Goal: Transaction & Acquisition: Download file/media

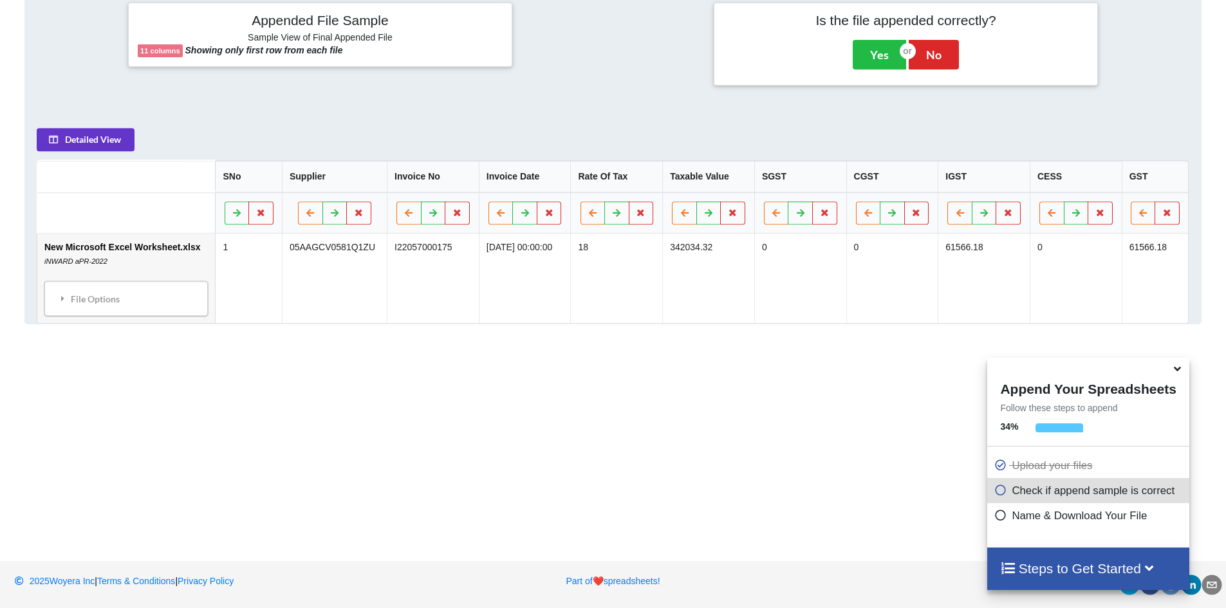
scroll to position [535, 0]
click at [120, 310] on div "File Options" at bounding box center [126, 297] width 156 height 27
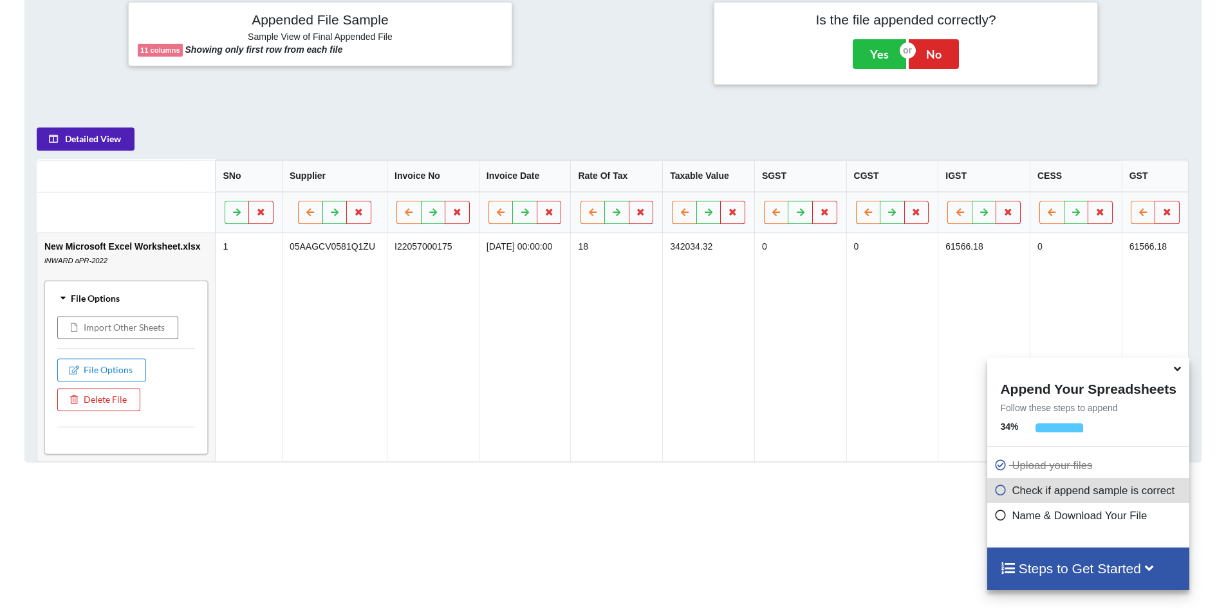
click at [98, 144] on button "Detailed View" at bounding box center [86, 138] width 98 height 23
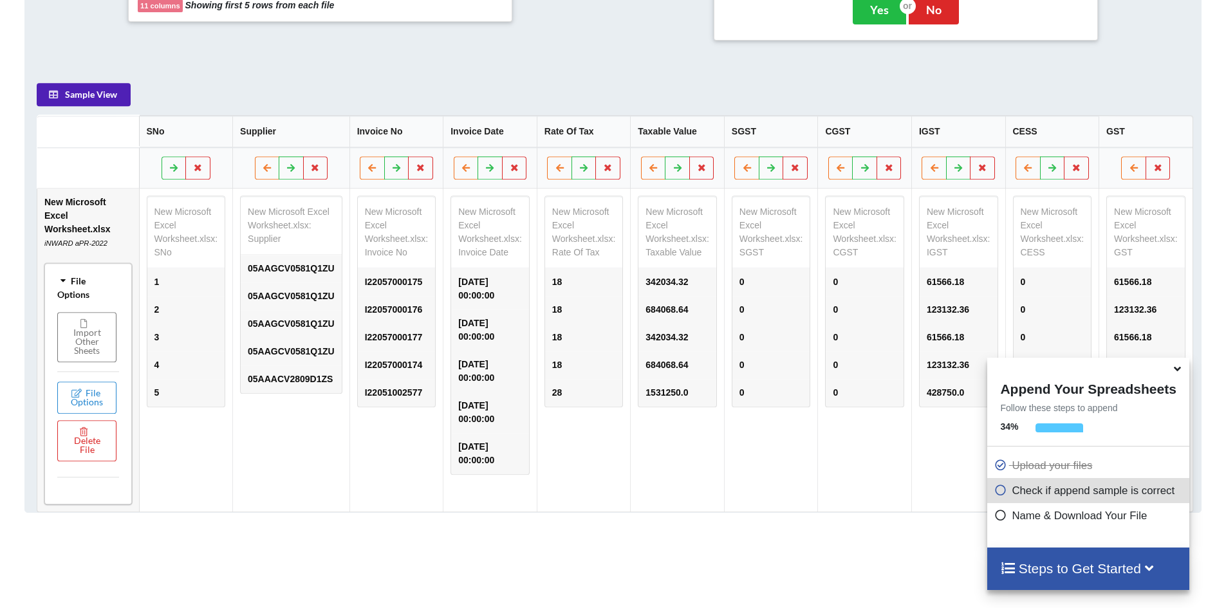
scroll to position [600, 0]
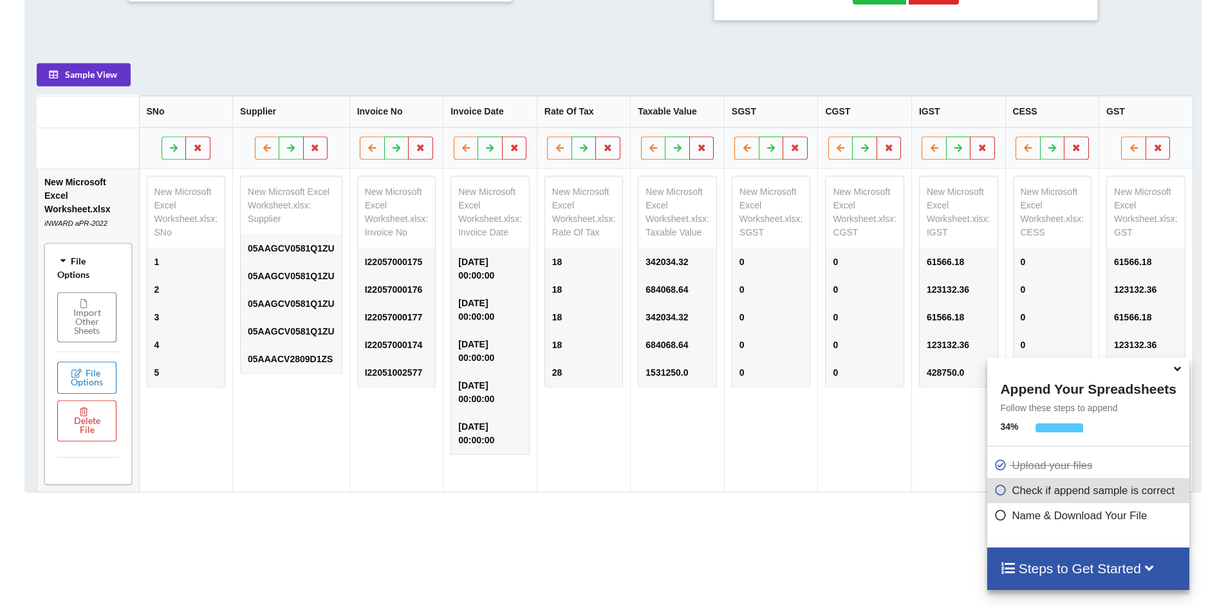
click at [81, 369] on icon at bounding box center [76, 373] width 11 height 8
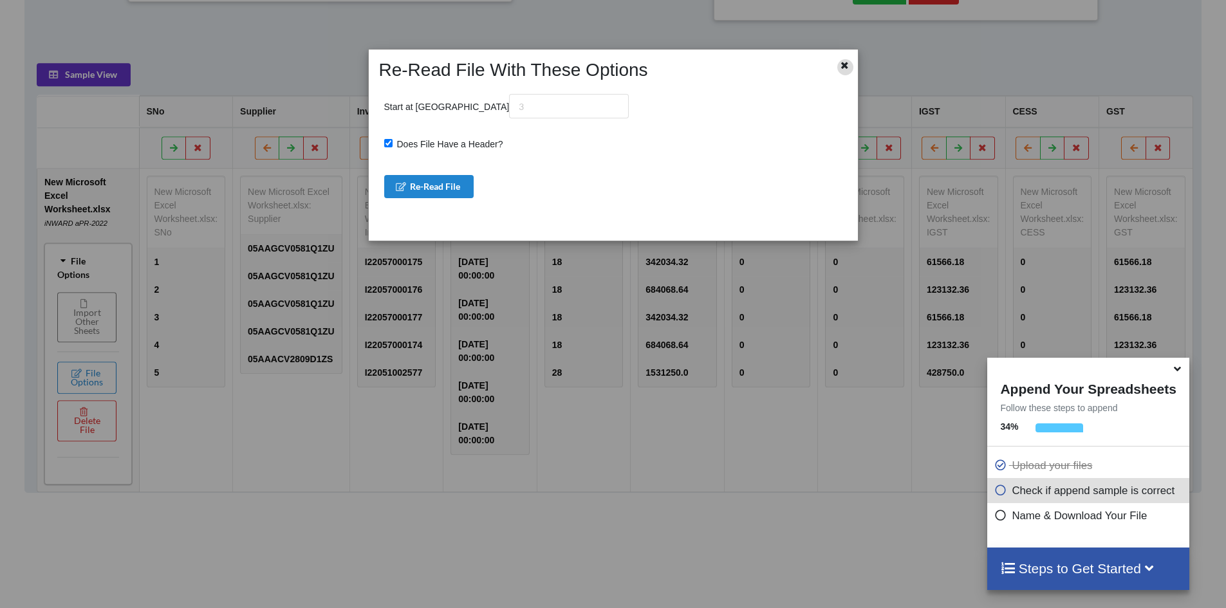
click at [842, 67] on icon at bounding box center [844, 63] width 11 height 9
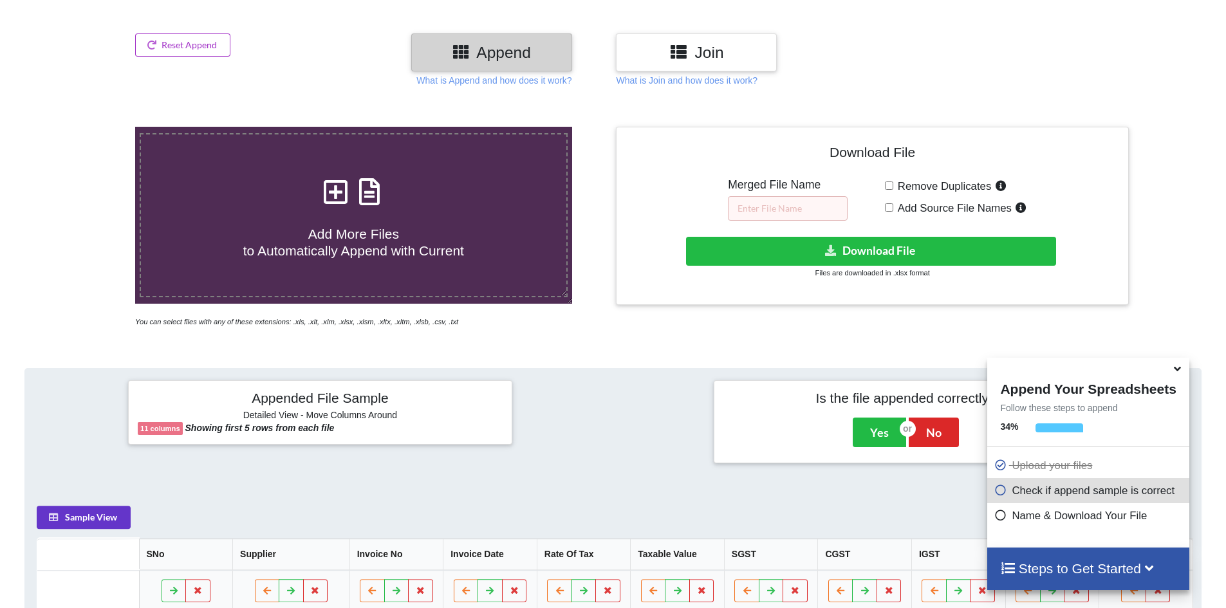
scroll to position [149, 0]
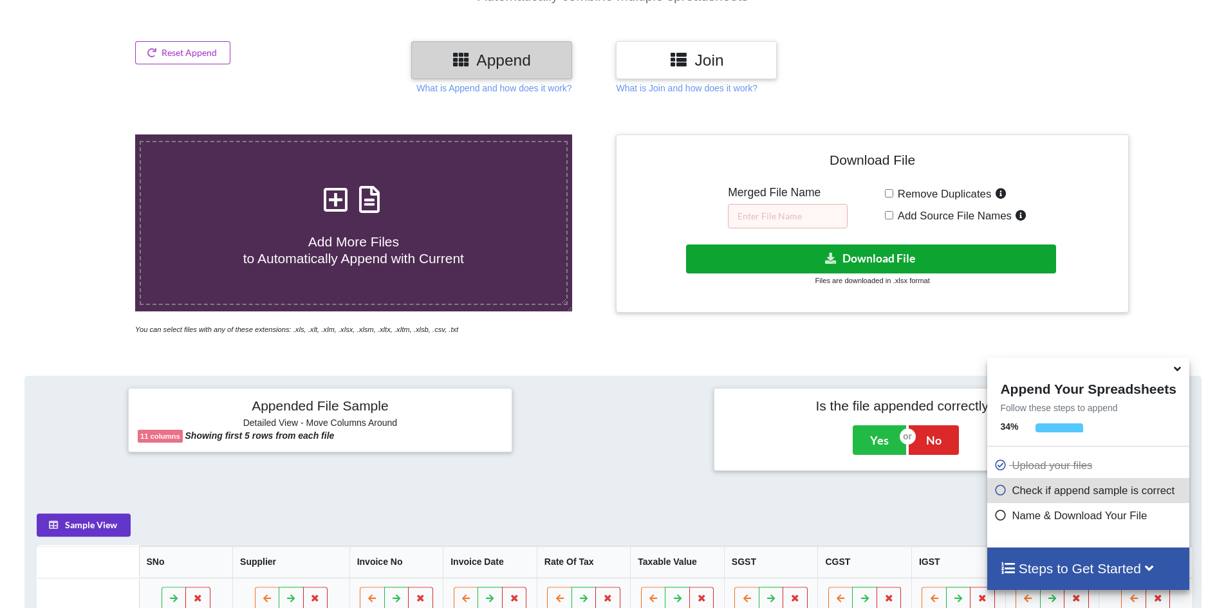
click at [855, 251] on button "Download File" at bounding box center [871, 259] width 370 height 29
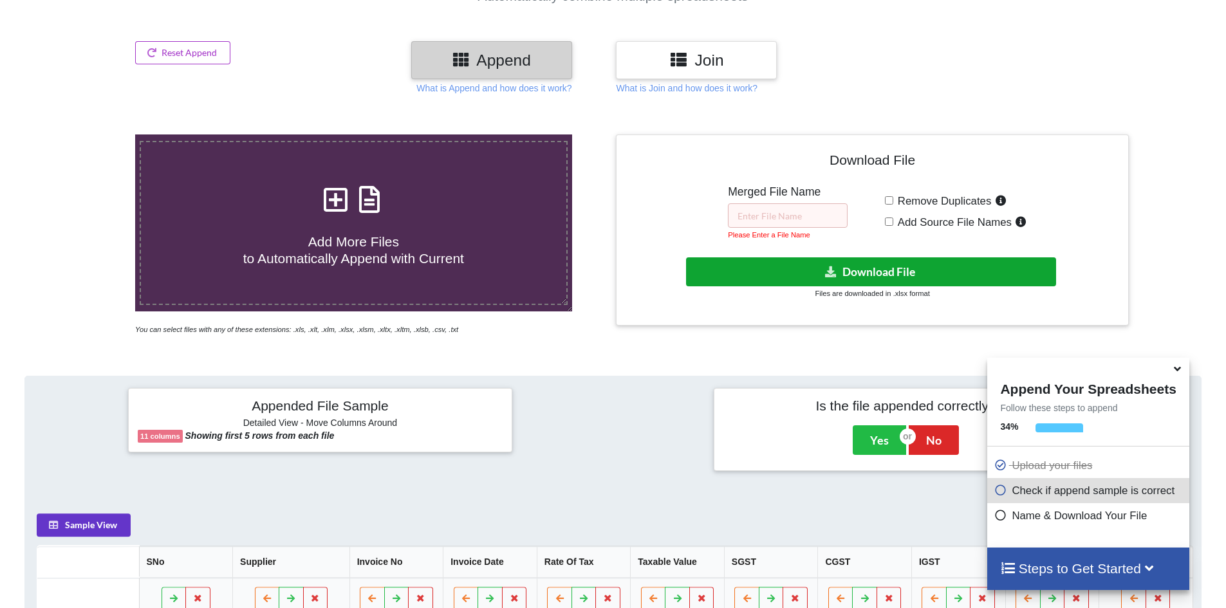
click at [851, 274] on button "Download File" at bounding box center [871, 271] width 370 height 29
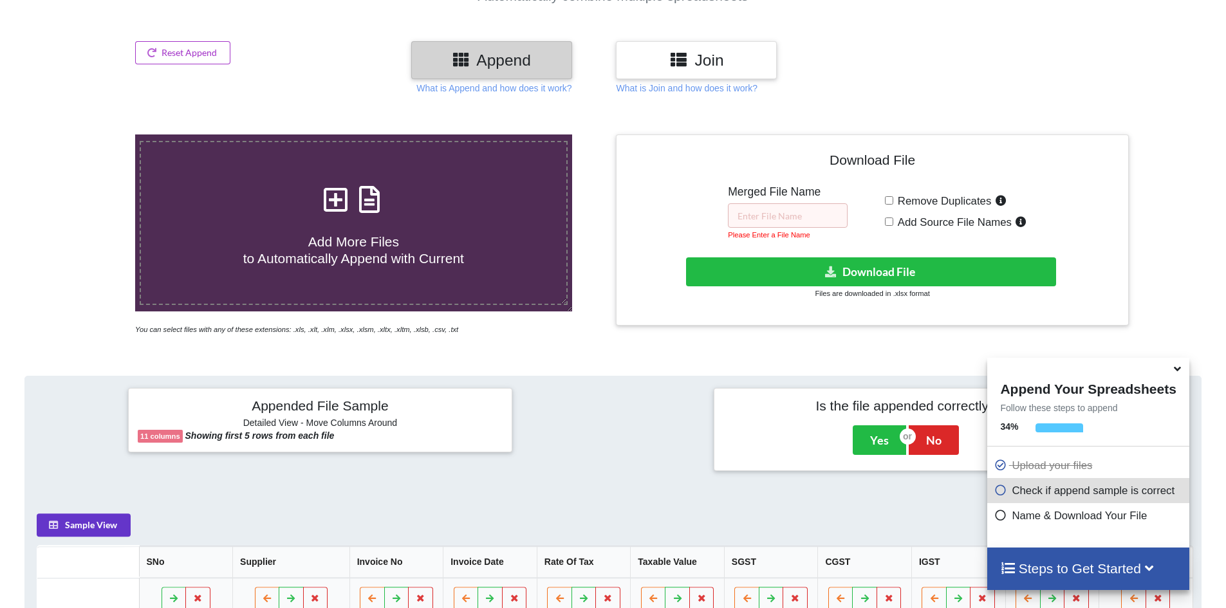
click at [1176, 372] on icon at bounding box center [1178, 367] width 14 height 12
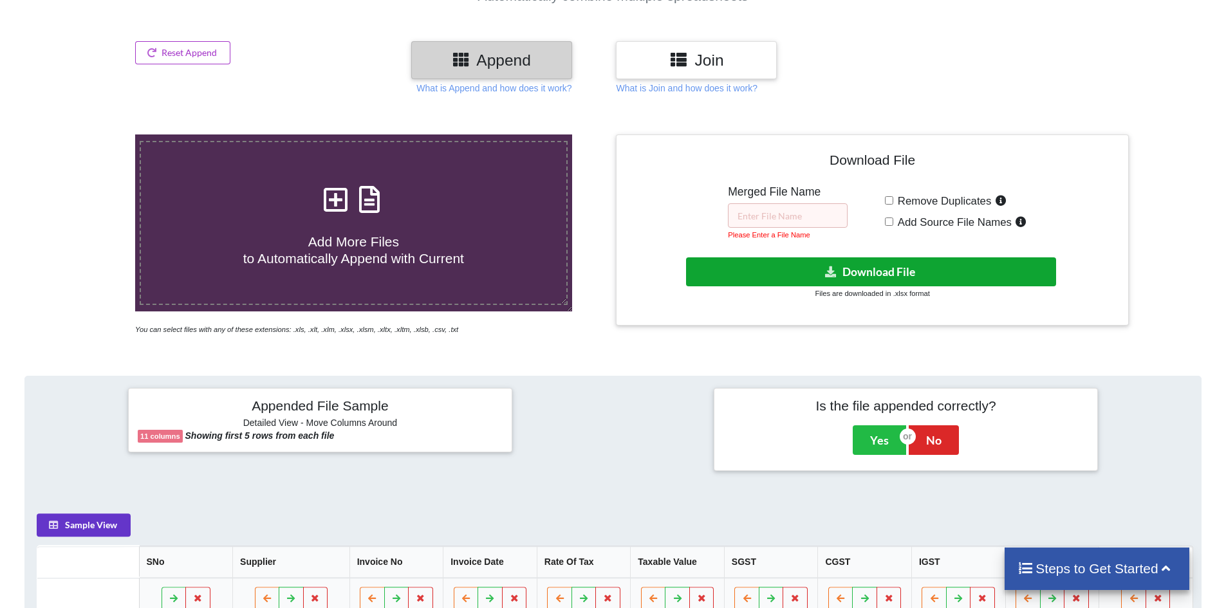
click at [824, 268] on icon at bounding box center [831, 271] width 14 height 10
click at [863, 270] on button "Download File" at bounding box center [871, 271] width 370 height 29
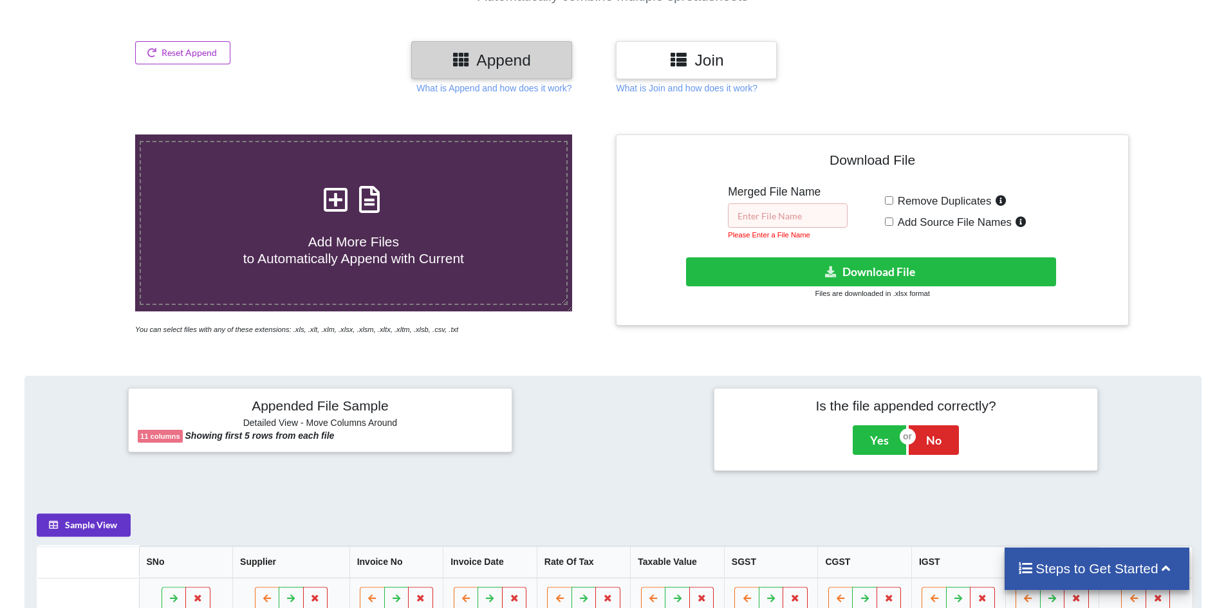
click at [804, 219] on input "text" at bounding box center [788, 215] width 120 height 24
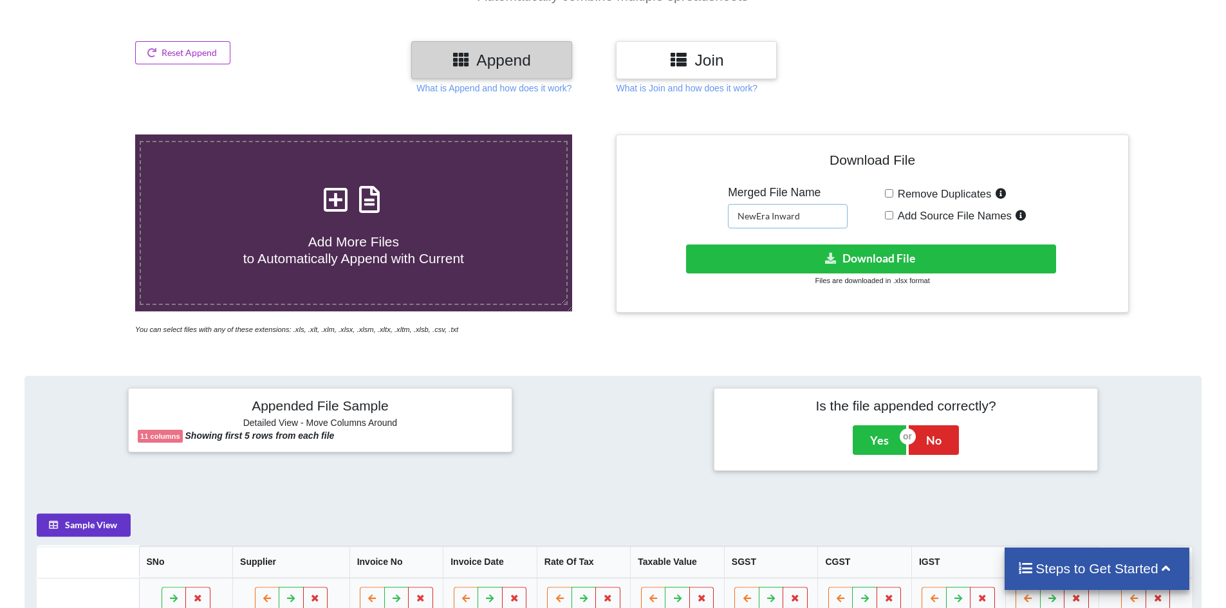
type input "NewEra Inward"
click at [889, 279] on small "Files are downloaded in .xlsx format" at bounding box center [872, 281] width 115 height 8
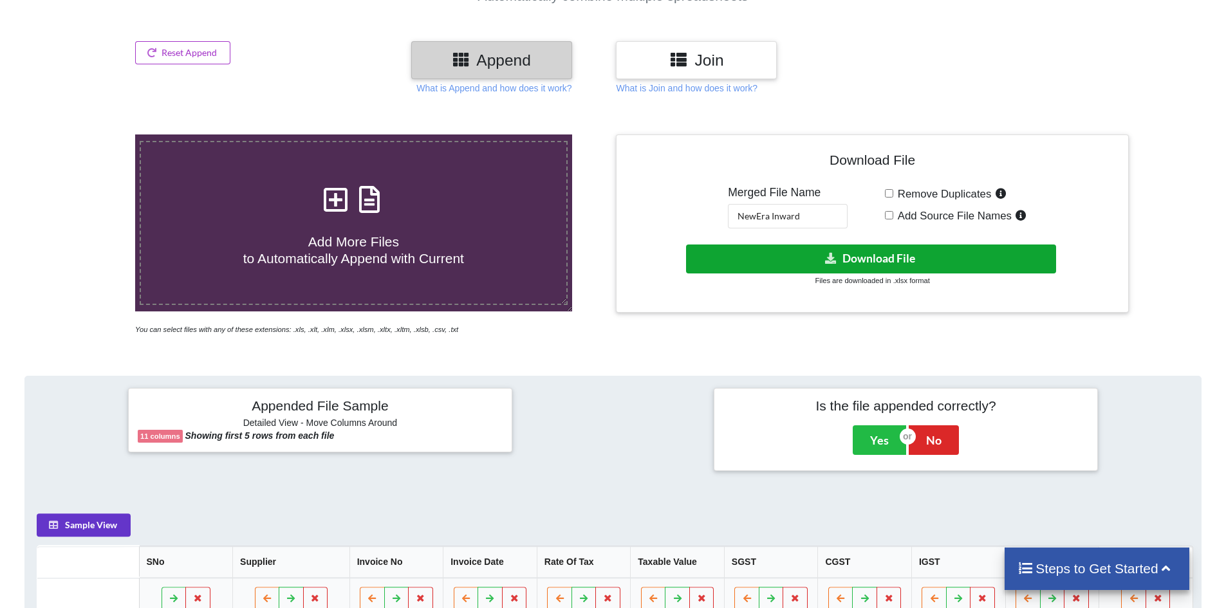
click at [891, 262] on button "Download File" at bounding box center [871, 259] width 370 height 29
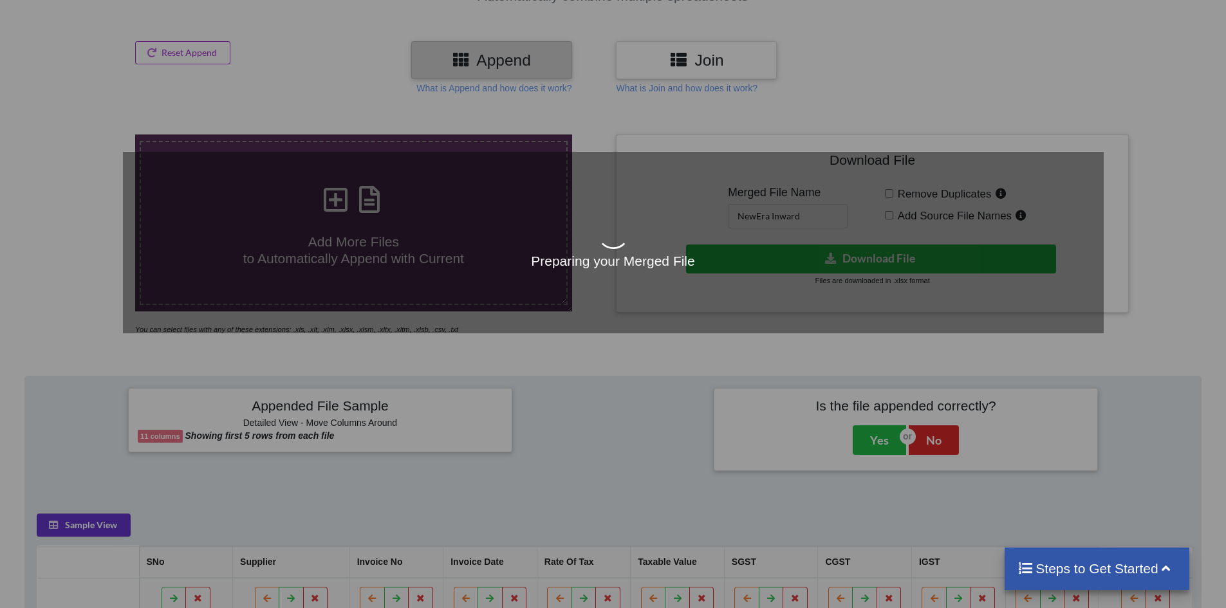
click at [741, 171] on div "Preparing your Merged File" at bounding box center [613, 243] width 981 height 181
click at [734, 222] on div at bounding box center [613, 235] width 981 height 36
